Goal: Book appointment/travel/reservation

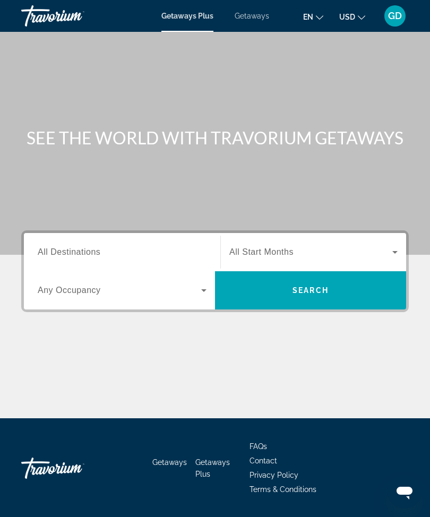
click at [92, 251] on span "All Destinations" at bounding box center [69, 251] width 63 height 9
click at [92, 251] on input "Destination All Destinations" at bounding box center [122, 252] width 169 height 13
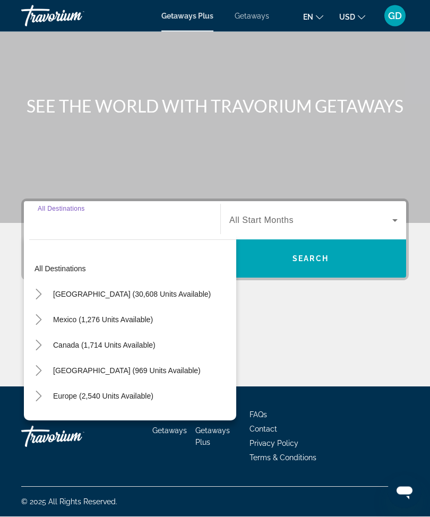
scroll to position [35, 0]
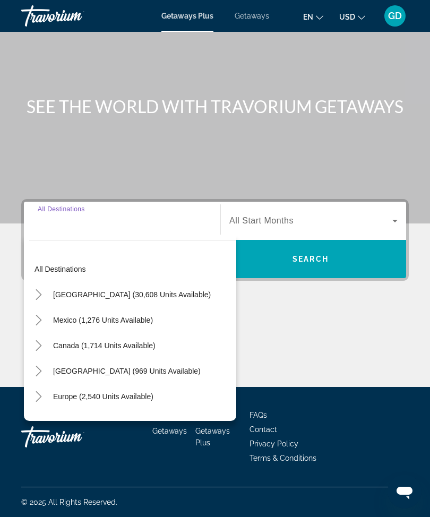
click at [110, 291] on span "[GEOGRAPHIC_DATA] (30,608 units available)" at bounding box center [132, 294] width 158 height 8
type input "**********"
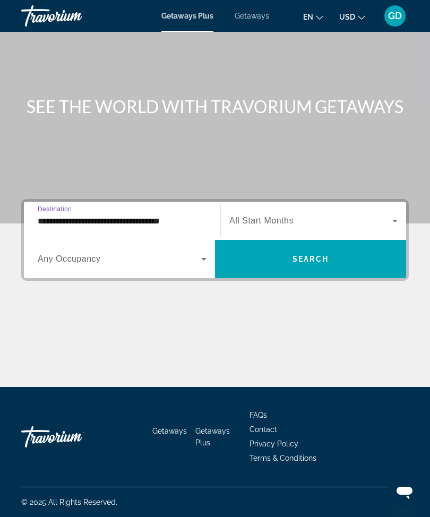
click at [349, 222] on span "Search widget" at bounding box center [310, 220] width 163 height 13
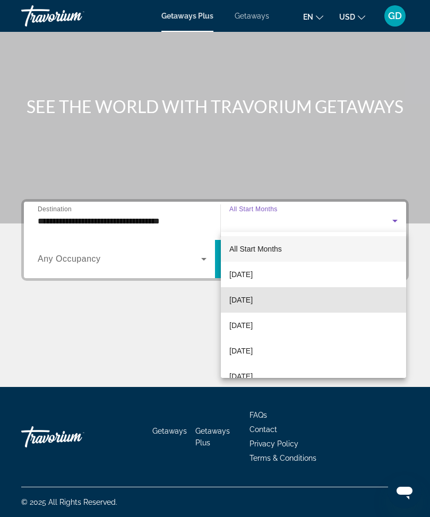
click at [252, 302] on span "[DATE]" at bounding box center [240, 299] width 23 height 13
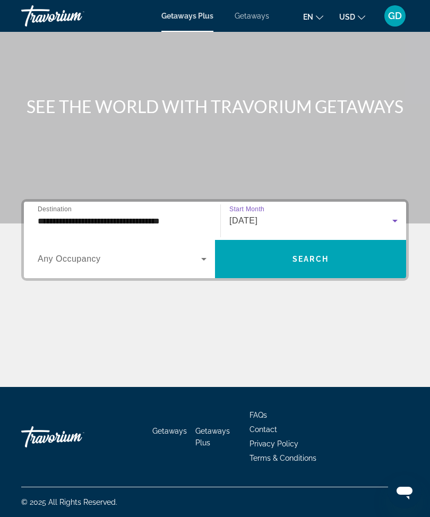
click at [206, 254] on icon "Search widget" at bounding box center [203, 258] width 13 height 13
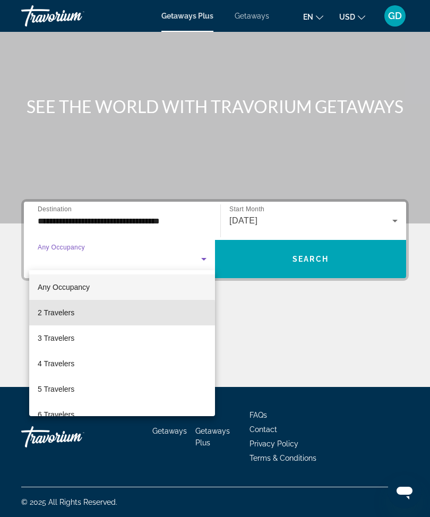
click at [77, 313] on mat-option "2 Travelers" at bounding box center [122, 312] width 186 height 25
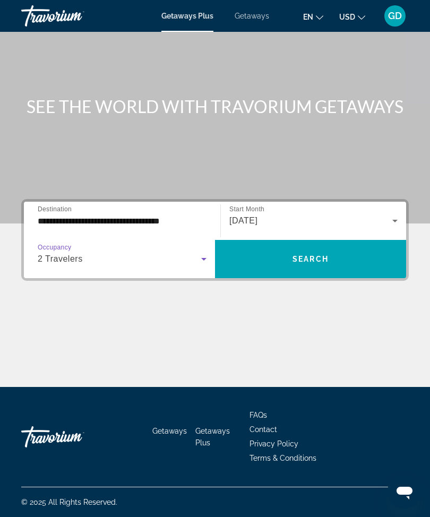
click at [318, 260] on span "Search widget" at bounding box center [310, 258] width 191 height 25
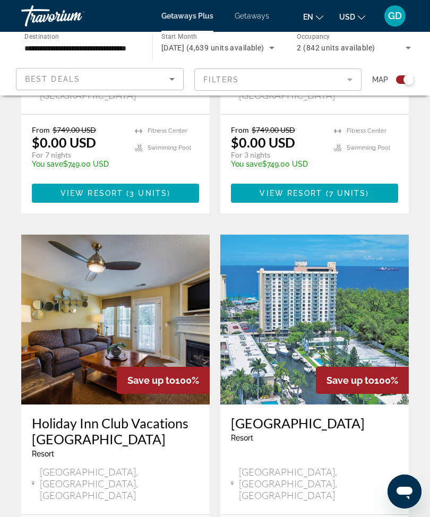
scroll to position [2136, 0]
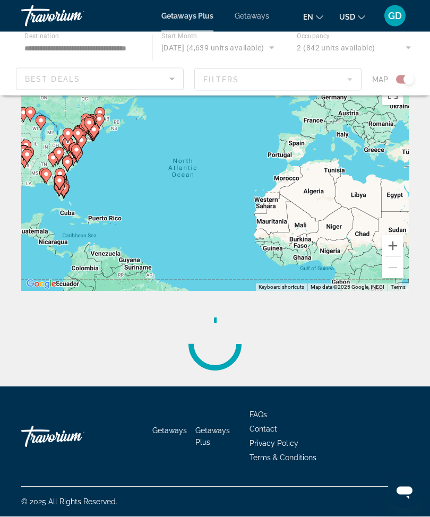
scroll to position [35, 0]
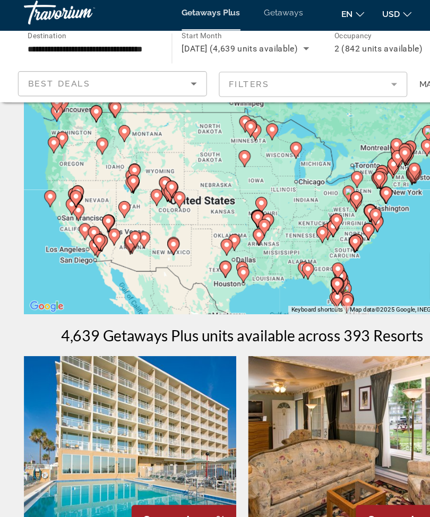
click at [97, 197] on image "Main content" at bounding box center [96, 200] width 6 height 6
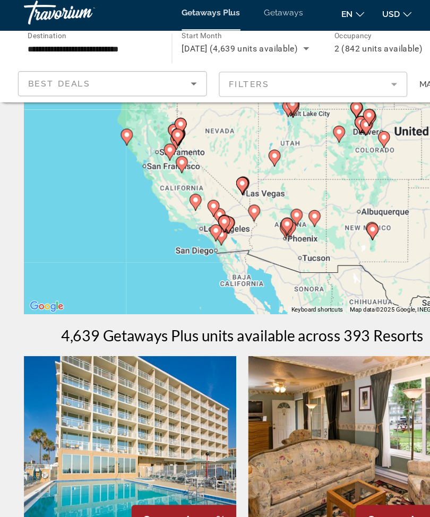
click at [214, 164] on image "Main content" at bounding box center [215, 167] width 6 height 6
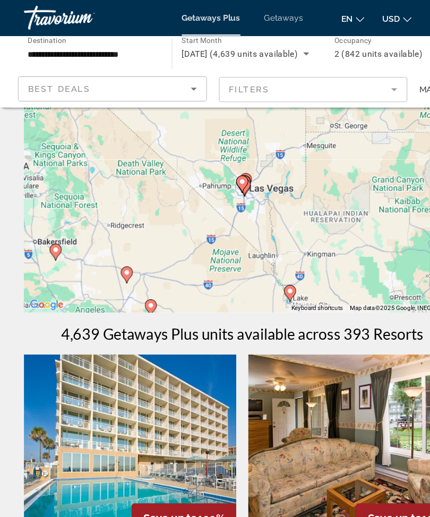
scroll to position [41, 0]
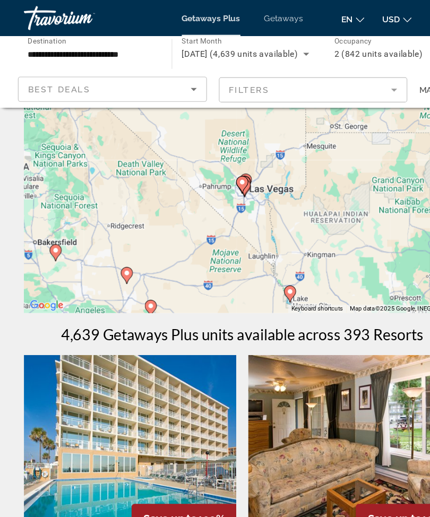
type input "**********"
click at [216, 161] on image "Main content" at bounding box center [215, 161] width 6 height 6
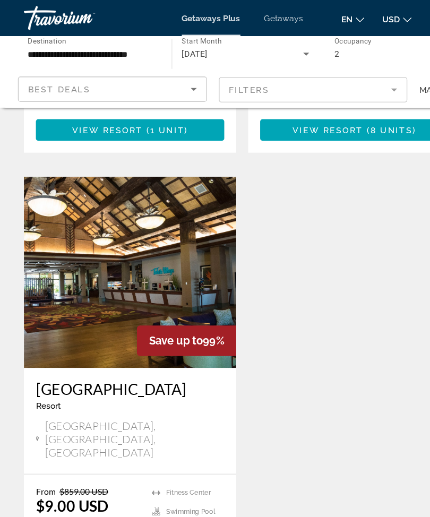
scroll to position [2214, 0]
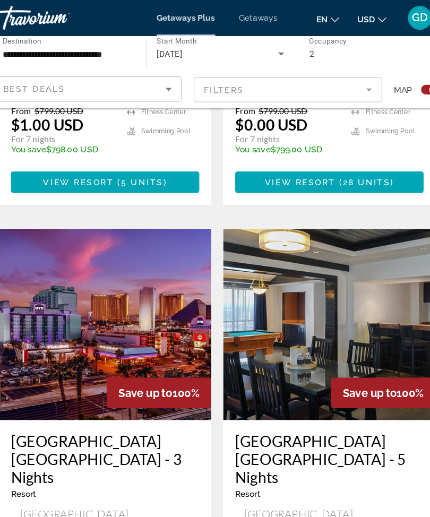
scroll to position [1346, 0]
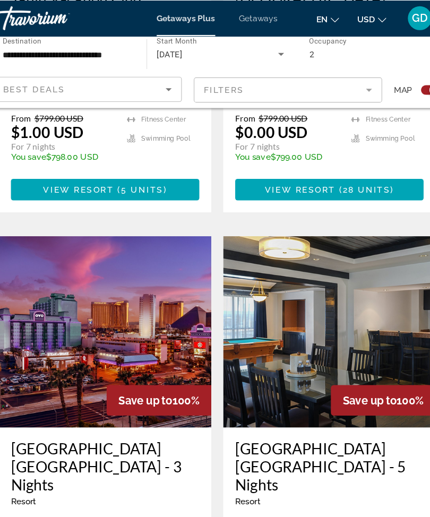
click at [326, 350] on span "Save up to" at bounding box center [350, 355] width 48 height 11
click at [315, 268] on img "Main content" at bounding box center [314, 295] width 188 height 170
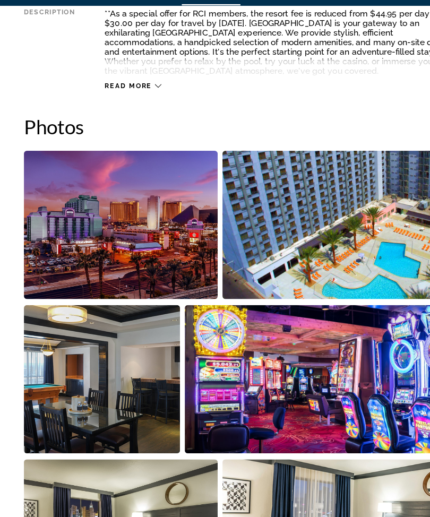
scroll to position [629, 0]
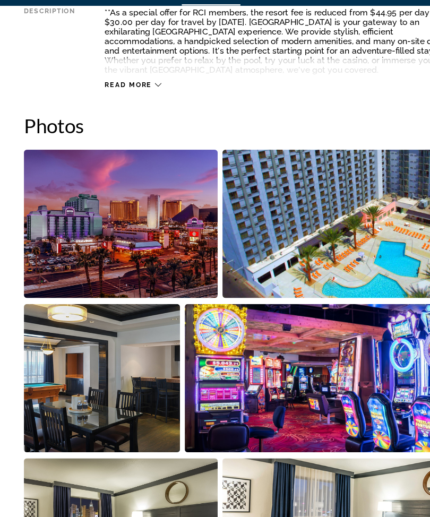
click at [151, 220] on img "Open full-screen image slider" at bounding box center [107, 226] width 172 height 132
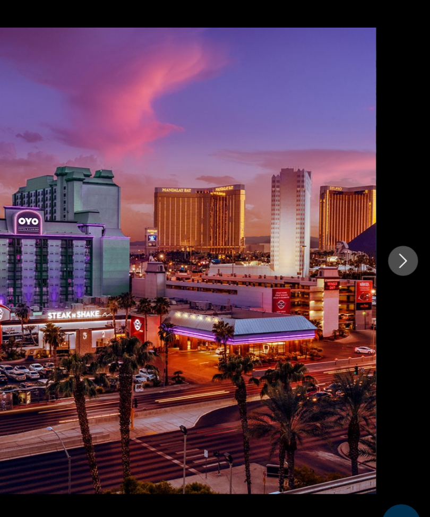
click at [399, 252] on icon "Next image" at bounding box center [405, 258] width 13 height 13
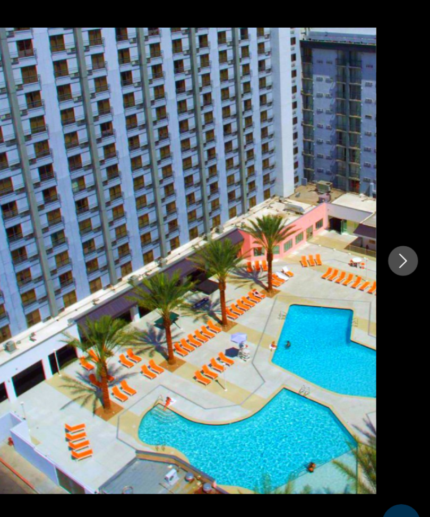
click at [399, 252] on icon "Next image" at bounding box center [405, 258] width 13 height 13
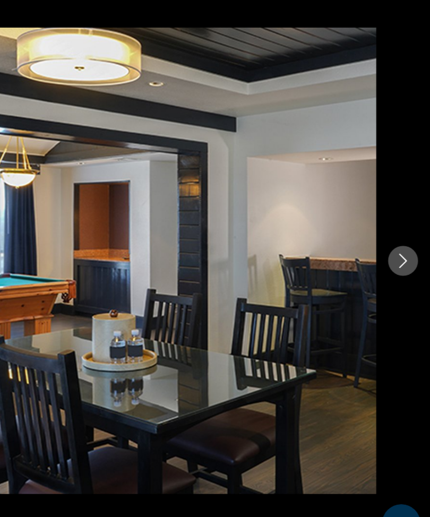
click at [399, 252] on icon "Next image" at bounding box center [405, 258] width 13 height 13
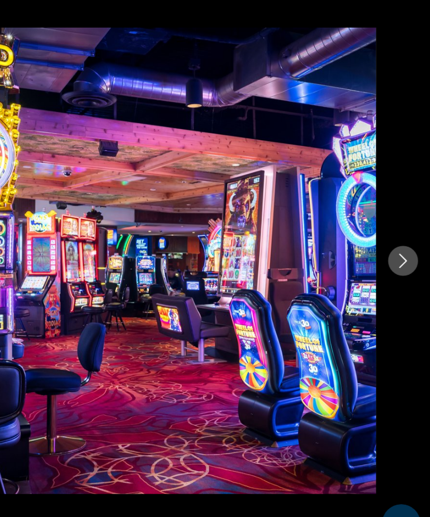
click at [403, 252] on icon "Next image" at bounding box center [406, 258] width 7 height 13
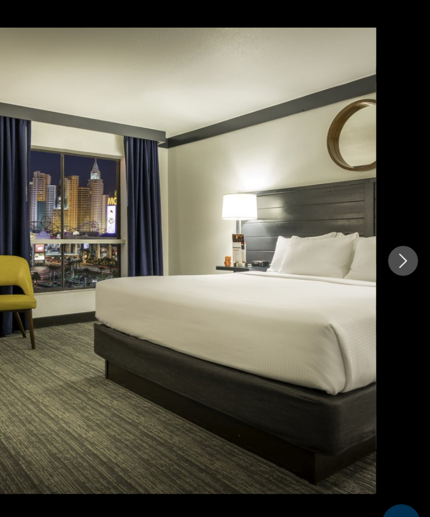
click at [399, 252] on icon "Next image" at bounding box center [405, 258] width 13 height 13
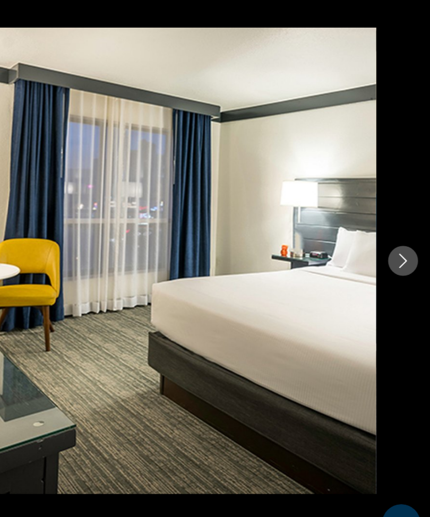
click at [399, 252] on icon "Next image" at bounding box center [405, 258] width 13 height 13
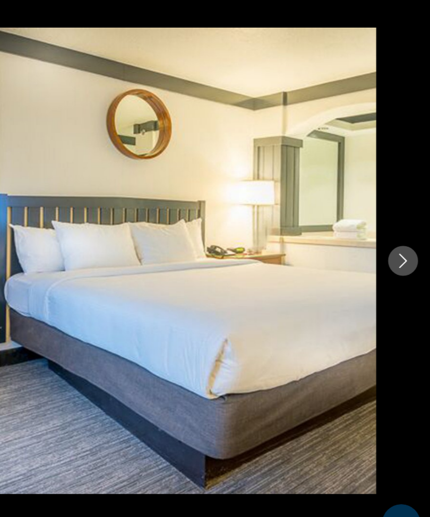
click at [399, 252] on icon "Next image" at bounding box center [405, 258] width 13 height 13
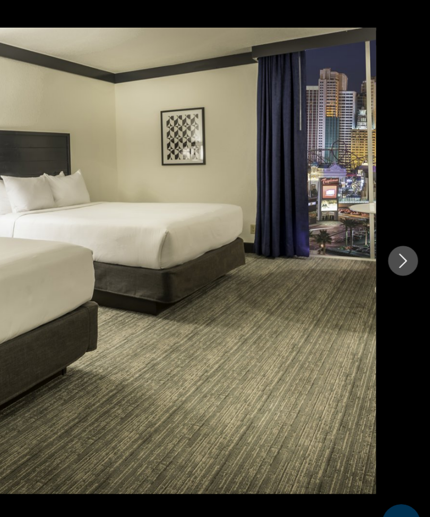
click at [399, 252] on icon "Next image" at bounding box center [405, 258] width 13 height 13
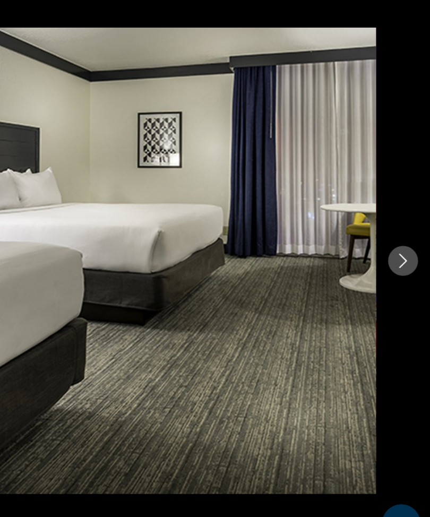
click at [381, 193] on div "prev next" at bounding box center [215, 257] width 430 height 413
click at [381, 194] on div "prev next" at bounding box center [215, 257] width 430 height 413
click at [381, 196] on div "prev next" at bounding box center [215, 257] width 430 height 413
click at [393, 245] on button "Next image" at bounding box center [406, 258] width 27 height 27
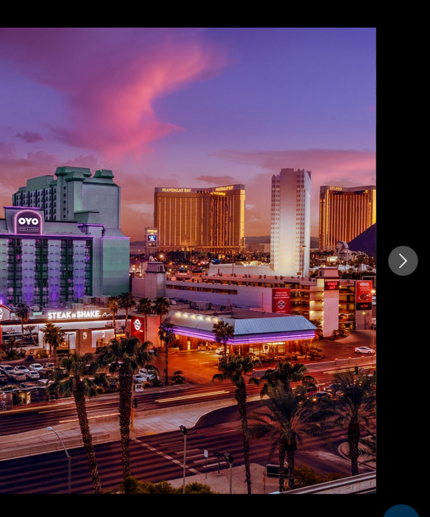
click at [399, 252] on icon "Next image" at bounding box center [405, 258] width 13 height 13
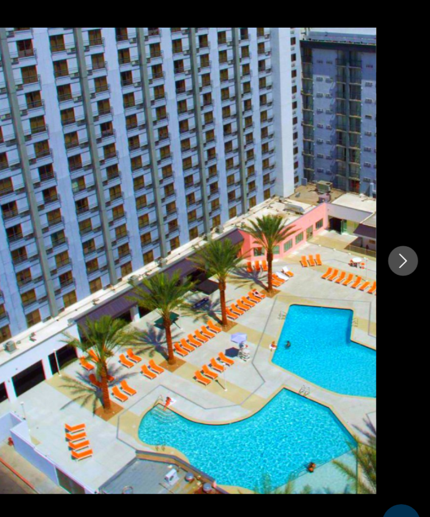
click at [399, 252] on icon "Next image" at bounding box center [405, 258] width 13 height 13
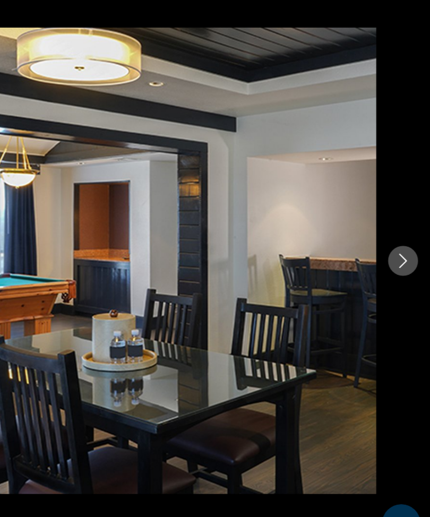
click at [399, 252] on icon "Next image" at bounding box center [405, 258] width 13 height 13
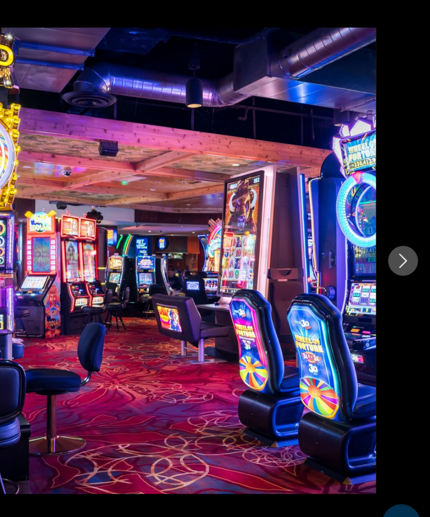
click at [399, 252] on icon "Next image" at bounding box center [405, 258] width 13 height 13
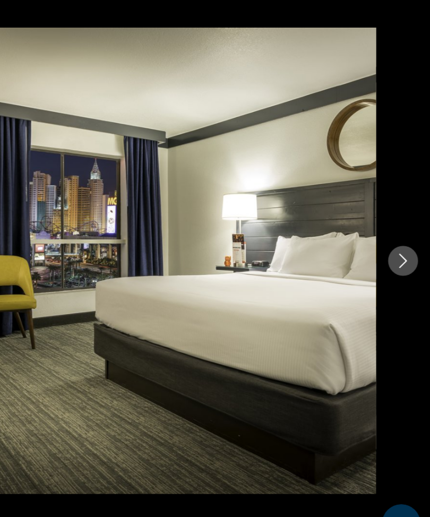
click at [393, 245] on button "Next image" at bounding box center [406, 258] width 27 height 27
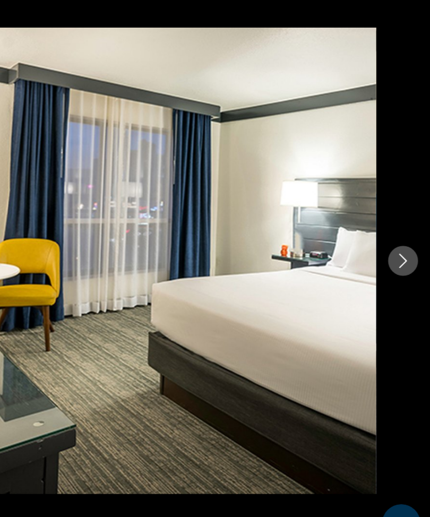
click at [403, 252] on icon "Next image" at bounding box center [406, 258] width 7 height 13
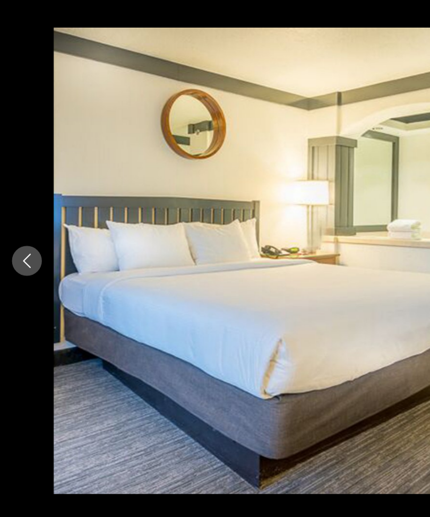
click at [27, 245] on button "Previous image" at bounding box center [24, 258] width 27 height 27
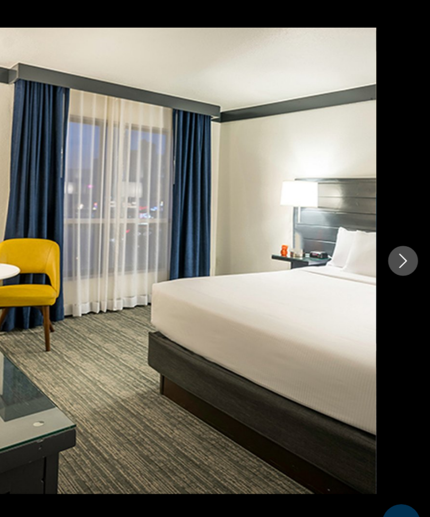
click at [401, 516] on icon "Open messaging window" at bounding box center [398, 522] width 16 height 13
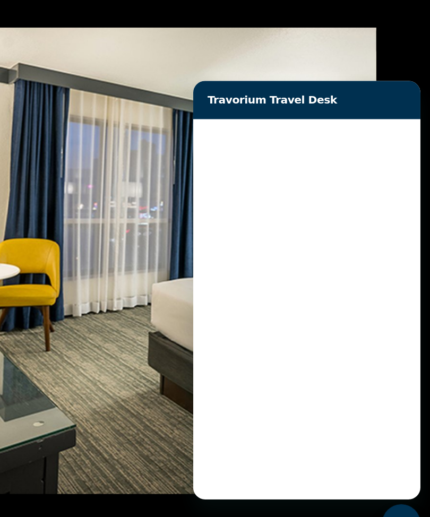
scroll to position [0, 0]
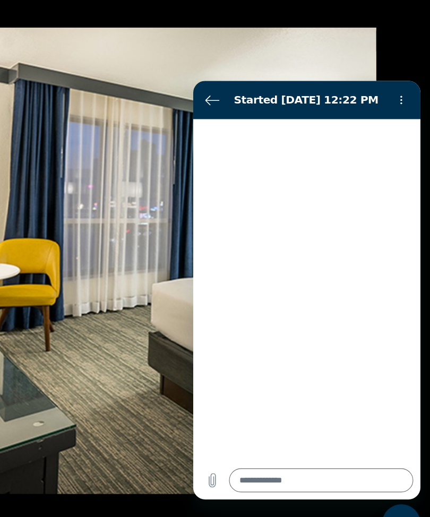
type textarea "*"
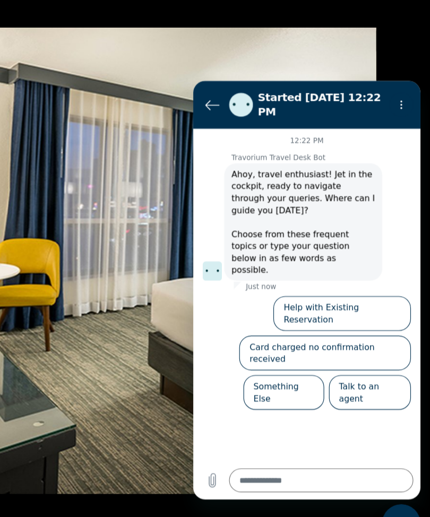
click at [360, 51] on div "prev next" at bounding box center [215, 257] width 430 height 413
click at [206, 106] on button "Back to the conversation list" at bounding box center [209, 101] width 21 height 21
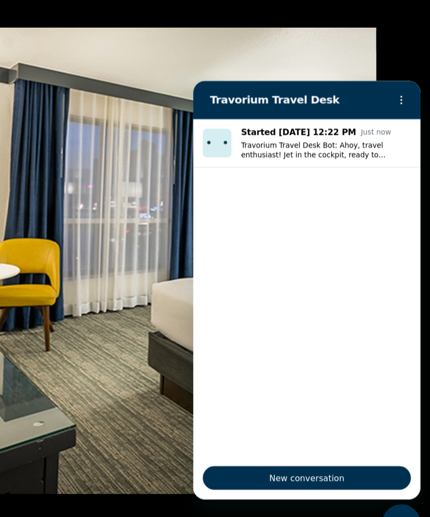
click at [364, 53] on div "prev next" at bounding box center [215, 257] width 430 height 413
click at [380, 99] on icon "Options menu" at bounding box center [377, 97] width 8 height 8
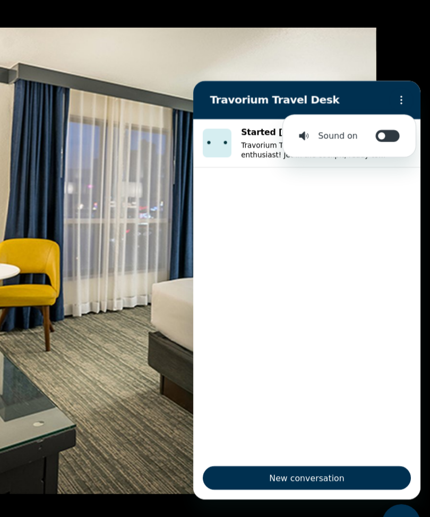
click at [372, 51] on div "prev next" at bounding box center [215, 257] width 430 height 413
click at [365, 51] on div "prev next" at bounding box center [215, 257] width 430 height 413
click at [359, 56] on div "prev next" at bounding box center [215, 257] width 430 height 413
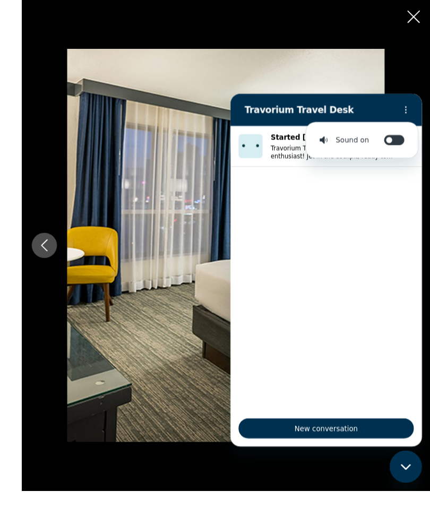
scroll to position [622, 0]
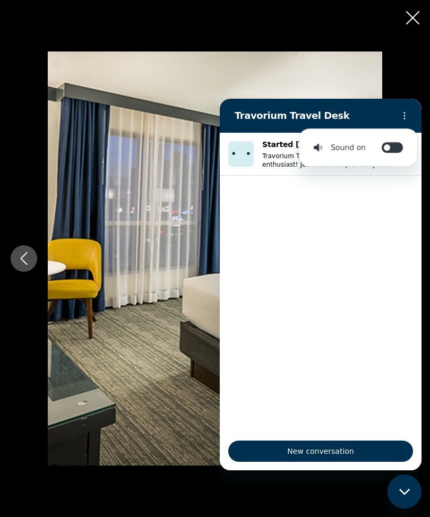
click at [31, 272] on button "Previous image" at bounding box center [24, 258] width 27 height 27
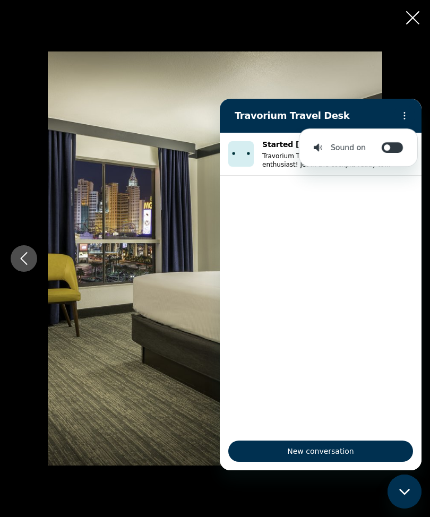
click at [418, 133] on div "prev next" at bounding box center [215, 257] width 430 height 413
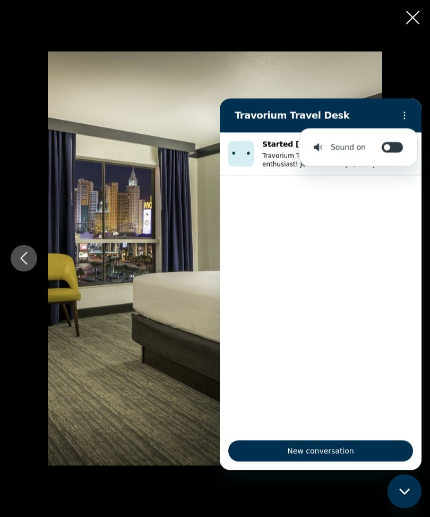
scroll to position [0, 0]
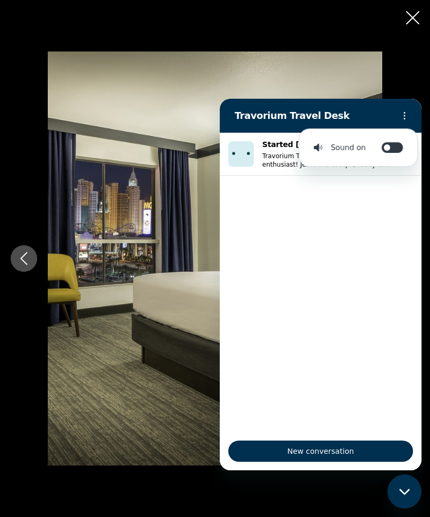
click at [405, 119] on icon "Options menu" at bounding box center [404, 115] width 8 height 8
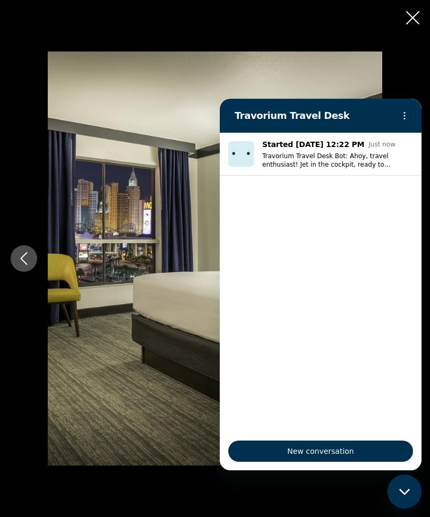
click at [405, 120] on button "Options menu" at bounding box center [404, 115] width 21 height 21
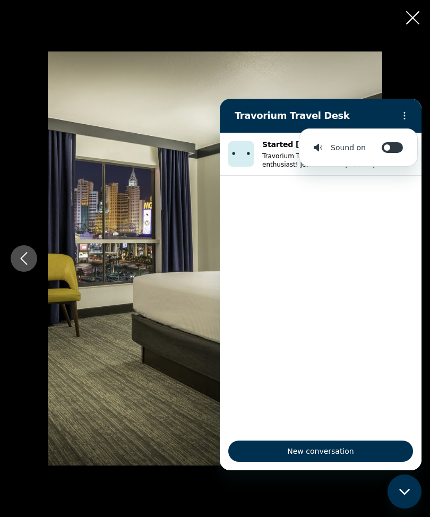
click at [402, 123] on button "Options menu" at bounding box center [404, 115] width 21 height 21
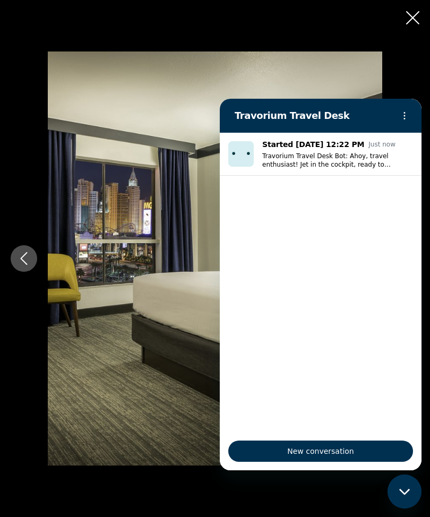
click at [404, 493] on icon "Close messaging window" at bounding box center [403, 491] width 11 height 6
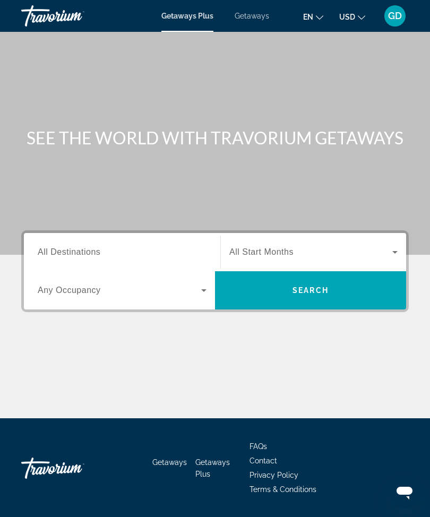
click at [316, 16] on icon "Change language" at bounding box center [319, 17] width 7 height 4
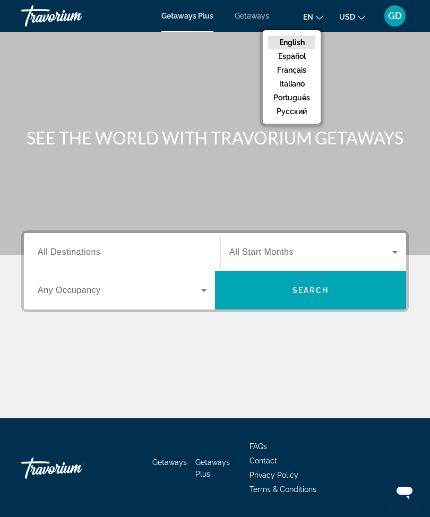
click at [315, 21] on button "en English Español Français Italiano Português русский" at bounding box center [313, 16] width 20 height 15
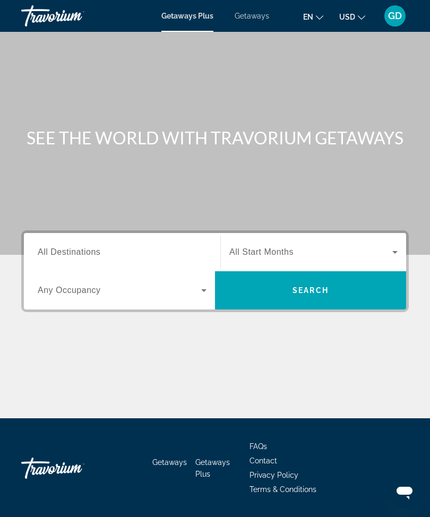
click at [358, 19] on icon "Change currency" at bounding box center [361, 17] width 7 height 4
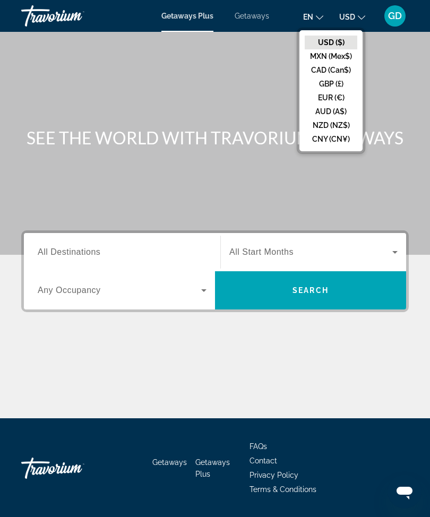
click at [358, 15] on icon "Change currency" at bounding box center [361, 17] width 7 height 7
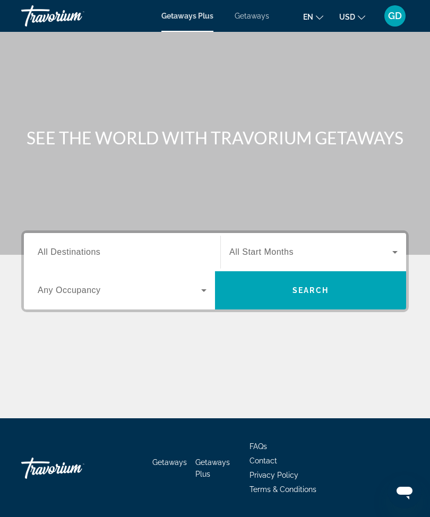
click at [388, 18] on span "GD" at bounding box center [395, 16] width 14 height 11
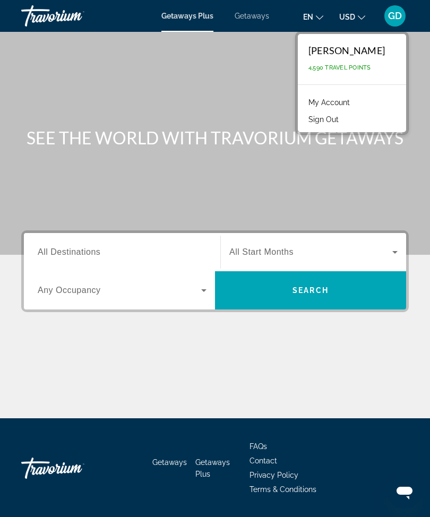
click at [351, 68] on span "4,590 Travel Points" at bounding box center [339, 67] width 63 height 7
click at [249, 20] on span "Getaways" at bounding box center [251, 16] width 34 height 8
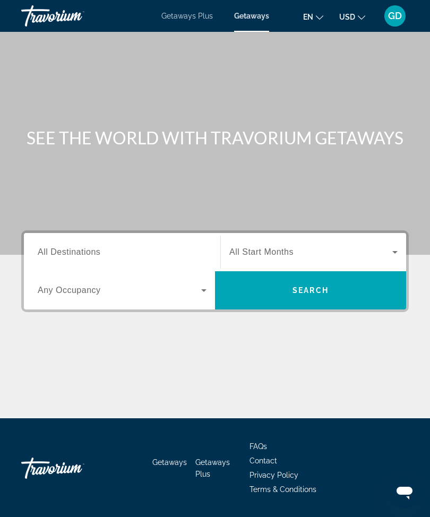
click at [104, 252] on input "Destination All Destinations" at bounding box center [122, 252] width 169 height 13
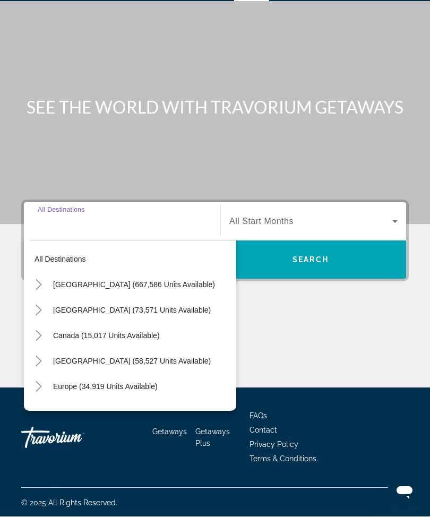
scroll to position [34, 0]
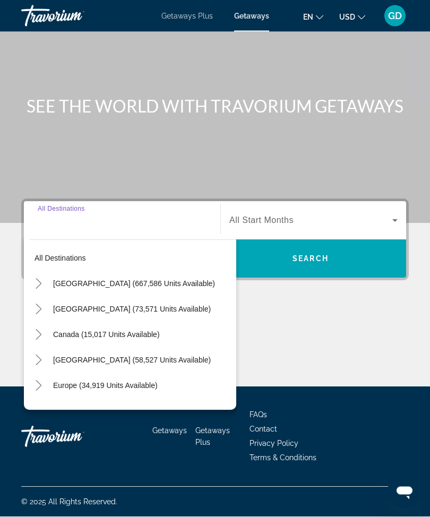
click at [169, 284] on span "Search widget" at bounding box center [142, 283] width 188 height 25
type input "**********"
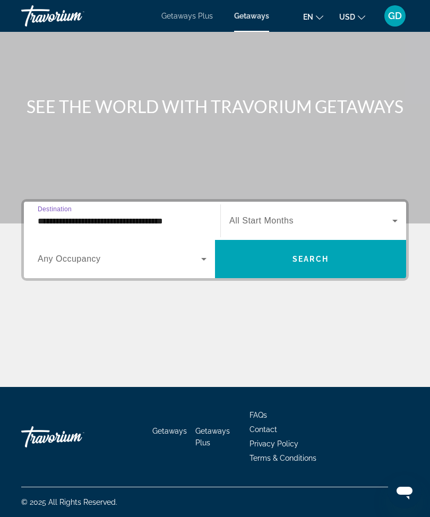
click at [204, 254] on icon "Search widget" at bounding box center [203, 258] width 13 height 13
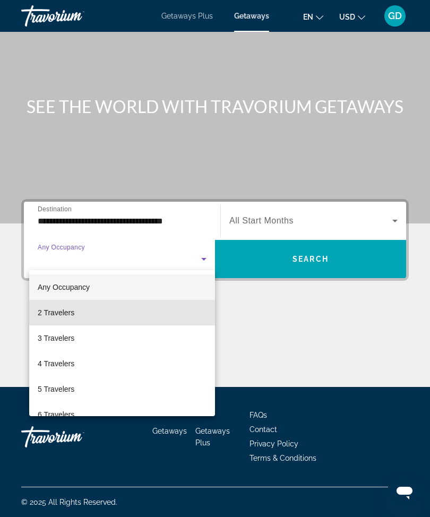
click at [137, 309] on mat-option "2 Travelers" at bounding box center [122, 312] width 186 height 25
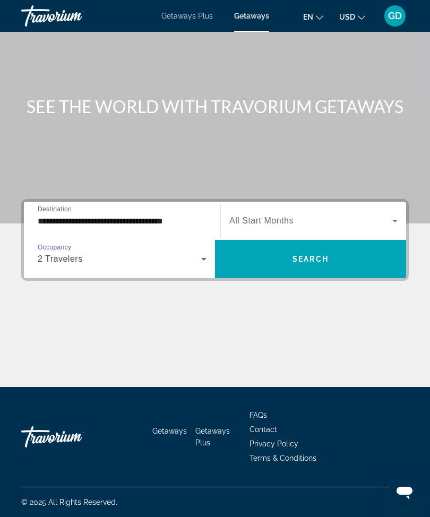
click at [306, 259] on span "Search" at bounding box center [310, 259] width 36 height 8
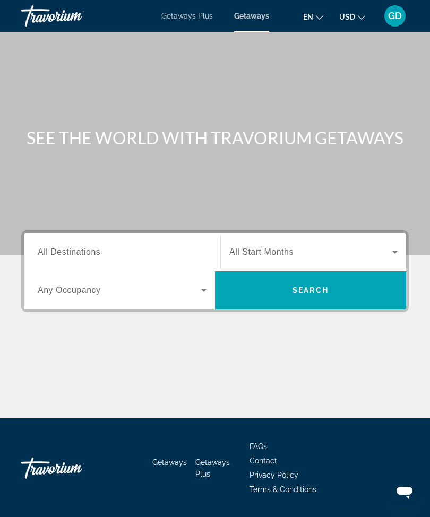
click at [162, 295] on span "Search widget" at bounding box center [119, 290] width 163 height 13
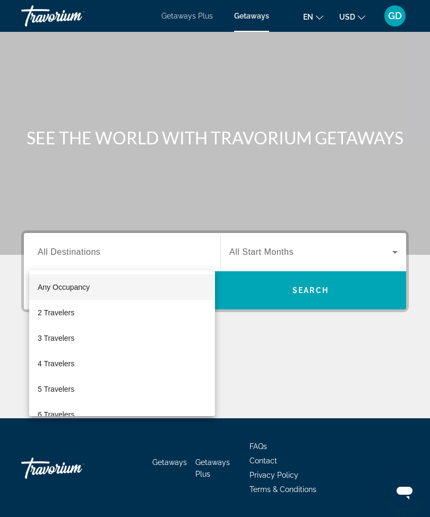
scroll to position [35, 0]
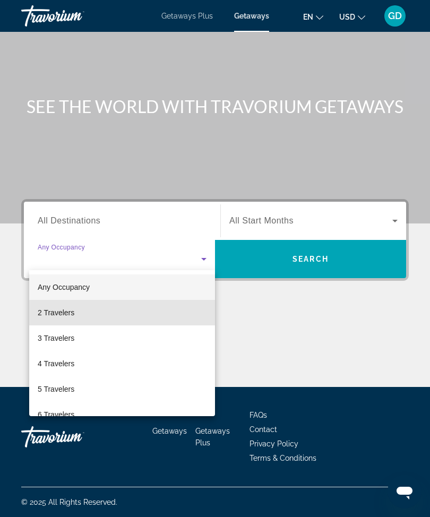
click at [137, 316] on mat-option "2 Travelers" at bounding box center [122, 312] width 186 height 25
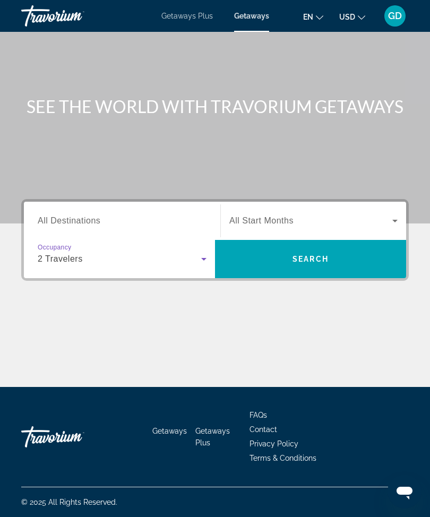
click at [347, 217] on span "Search widget" at bounding box center [310, 220] width 163 height 13
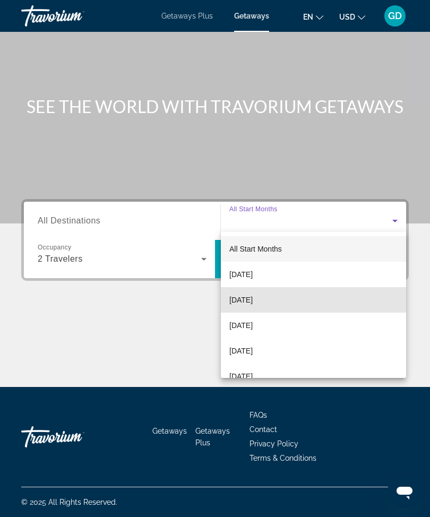
click at [275, 295] on mat-option "[DATE]" at bounding box center [313, 299] width 185 height 25
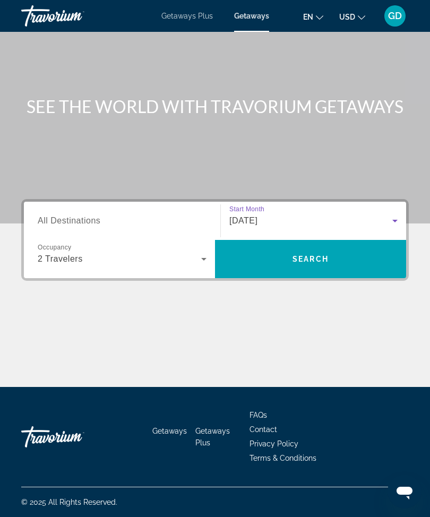
click at [307, 255] on span "Search" at bounding box center [310, 259] width 36 height 8
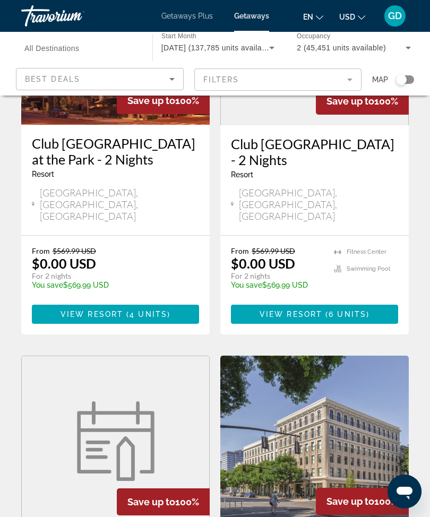
scroll to position [595, 0]
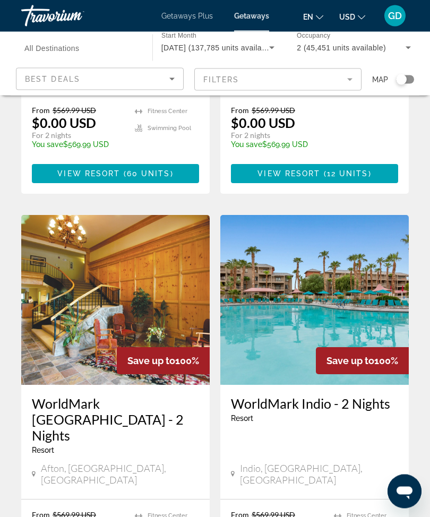
scroll to position [1966, 0]
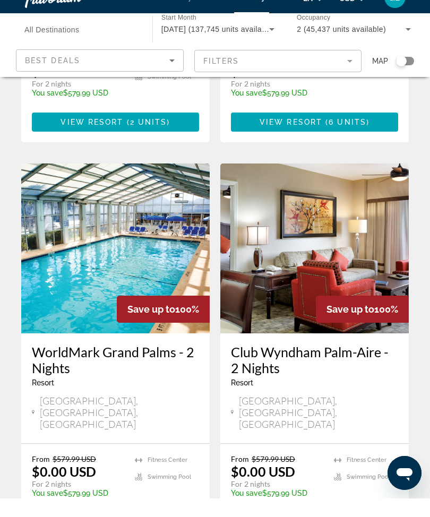
scroll to position [2031, 0]
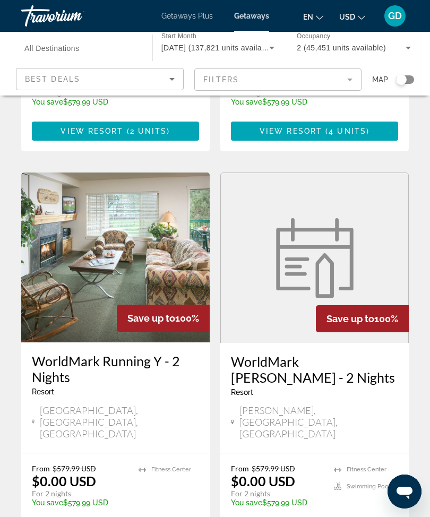
scroll to position [2030, 0]
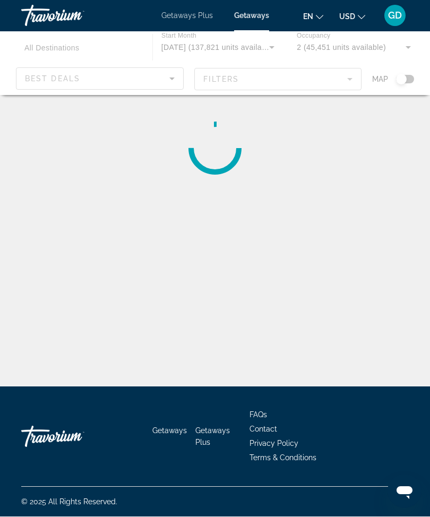
click at [356, 420] on div "Destination All Destinations Start Month All Start Months October 2025 (137,821…" at bounding box center [215, 299] width 430 height 387
click at [366, 419] on div "Destination All Destinations Start Month All Start Months October 2025 (137,821…" at bounding box center [215, 299] width 430 height 387
click at [330, 434] on li "Contact" at bounding box center [328, 428] width 159 height 12
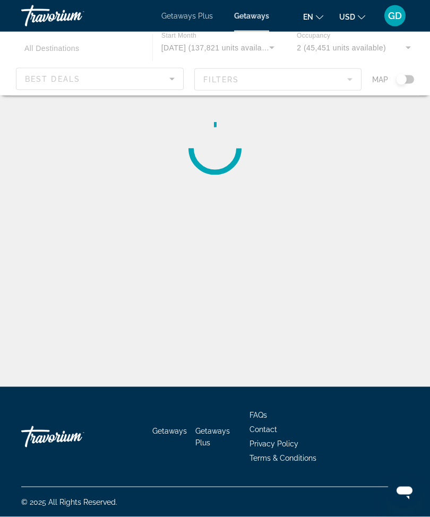
click at [382, 420] on li "FAQs" at bounding box center [328, 414] width 159 height 12
click at [357, 434] on li "Contact" at bounding box center [328, 428] width 159 height 12
click at [353, 448] on li "Privacy Policy" at bounding box center [328, 443] width 159 height 12
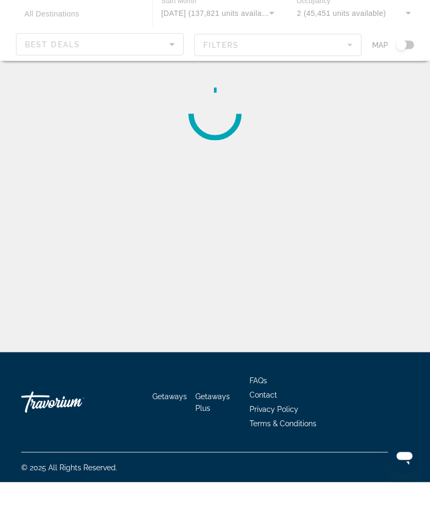
scroll to position [35, 0]
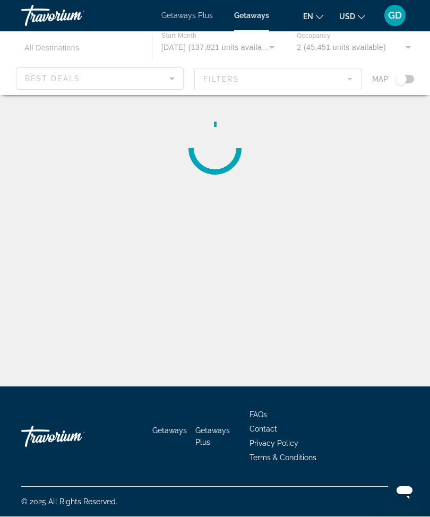
click at [388, 15] on span "GD" at bounding box center [395, 16] width 14 height 11
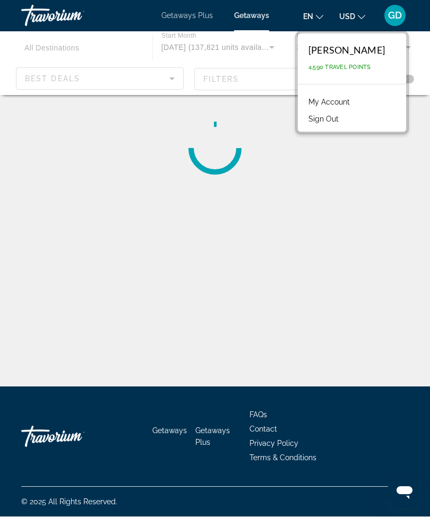
click at [344, 123] on button "Sign Out" at bounding box center [323, 119] width 41 height 14
